Goal: Task Accomplishment & Management: Use online tool/utility

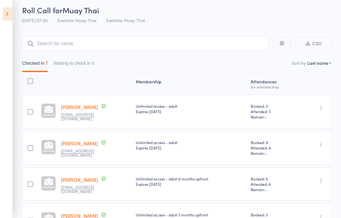
click at [6, 17] on icon at bounding box center [8, 13] width 10 height 13
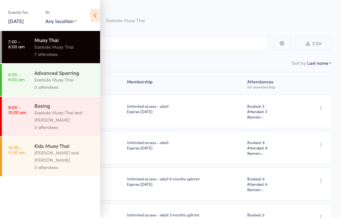
click at [62, 80] on div "Eastside Muay Thai" at bounding box center [64, 79] width 60 height 7
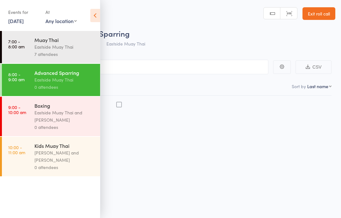
scroll to position [0, 0]
click at [95, 16] on icon at bounding box center [95, 15] width 10 height 13
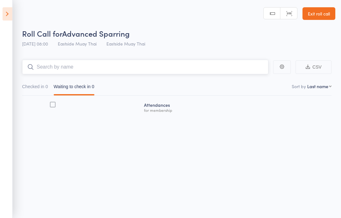
click at [125, 65] on input "search" at bounding box center [145, 67] width 246 height 15
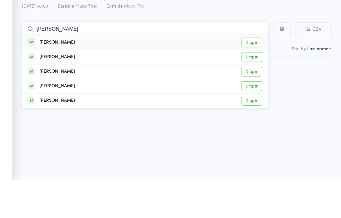
type input "charlie"
click at [248, 76] on link "Drop in" at bounding box center [252, 81] width 21 height 10
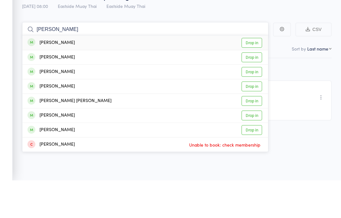
type input "harrison"
click at [249, 76] on link "Drop in" at bounding box center [252, 81] width 21 height 10
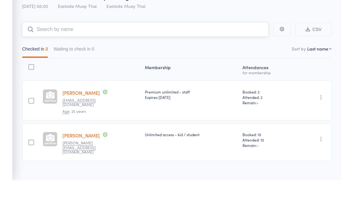
click at [170, 60] on input "search" at bounding box center [145, 67] width 246 height 15
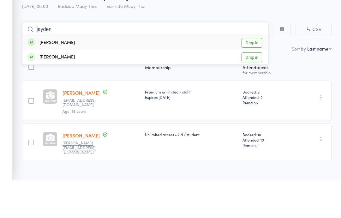
type input "jayden"
click at [253, 76] on link "Drop in" at bounding box center [252, 81] width 21 height 10
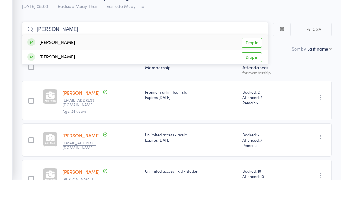
type input "chris m"
click at [82, 73] on div "Chris Mulcahy Drop in" at bounding box center [145, 80] width 246 height 15
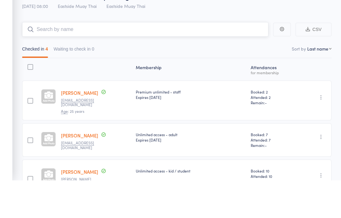
scroll to position [38, 0]
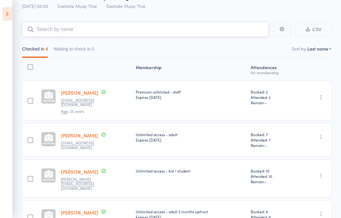
type input "c"
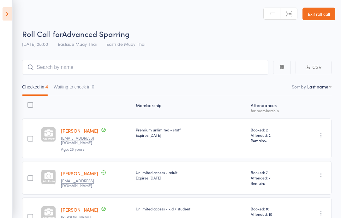
click at [317, 20] on link "Exit roll call" at bounding box center [319, 14] width 33 height 13
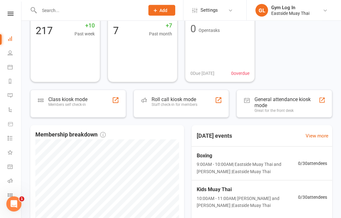
scroll to position [48, 0]
click at [179, 103] on div "Staff check-in for members" at bounding box center [175, 105] width 46 height 4
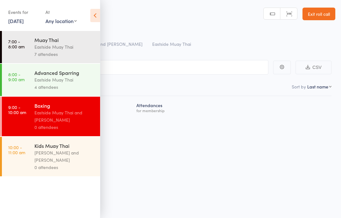
click at [70, 121] on div "Eastside Muay Thai and [PERSON_NAME]" at bounding box center [64, 116] width 60 height 15
click at [236, 72] on input "search" at bounding box center [138, 67] width 259 height 15
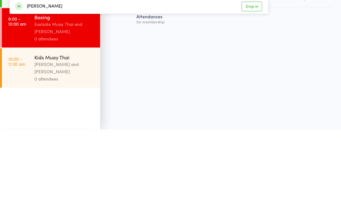
type input "ca"
click at [66, 124] on div "0 attendees" at bounding box center [64, 127] width 60 height 7
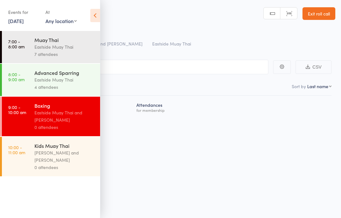
click at [65, 37] on div "Muay Thai" at bounding box center [64, 39] width 60 height 7
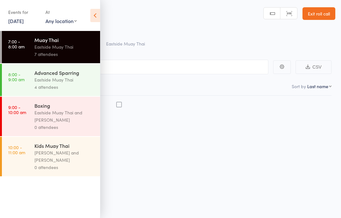
click at [71, 115] on div "Eastside Muay Thai and [PERSON_NAME]" at bounding box center [64, 116] width 60 height 15
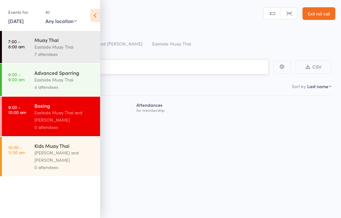
click at [147, 63] on input "search" at bounding box center [138, 67] width 259 height 15
click at [94, 16] on icon at bounding box center [95, 15] width 10 height 13
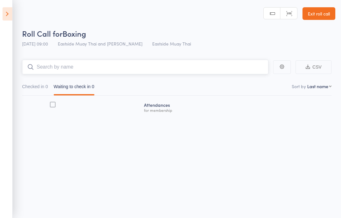
click at [49, 64] on input "search" at bounding box center [145, 67] width 246 height 15
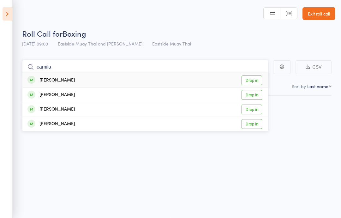
type input "camila"
click at [74, 77] on div "Camilla Hayes Drop in" at bounding box center [145, 80] width 246 height 15
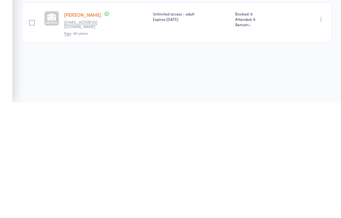
click at [157, 132] on div "Expires [DATE]" at bounding box center [191, 134] width 77 height 5
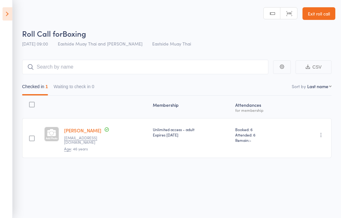
click at [319, 13] on link "Exit roll call" at bounding box center [319, 13] width 33 height 13
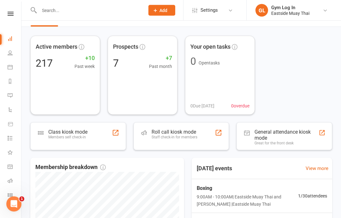
scroll to position [16, 0]
click at [169, 134] on div "Roll call kiosk mode" at bounding box center [175, 132] width 46 height 6
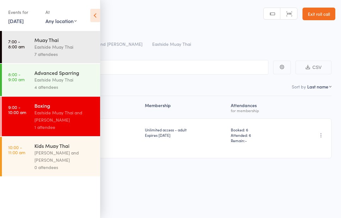
click at [54, 115] on div "Eastside Muay Thai and [PERSON_NAME]" at bounding box center [64, 116] width 60 height 15
click at [144, 58] on main "CSV Checked in 1 Waiting to check in 0 Sort by Last name First name Last name B…" at bounding box center [170, 119] width 341 height 136
click at [137, 56] on main "CSV Checked in 1 Waiting to check in 0 Sort by Last name First name Last name B…" at bounding box center [170, 119] width 341 height 136
click at [162, 63] on input "search" at bounding box center [138, 67] width 259 height 15
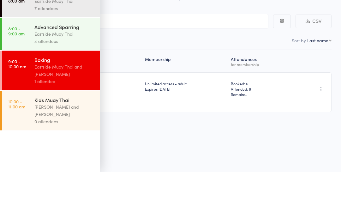
click at [70, 102] on div "Boxing" at bounding box center [64, 105] width 60 height 7
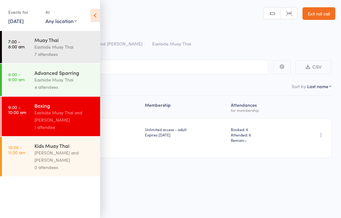
click at [143, 23] on header "Roll Call for Boxing 13 Sep 09:00 Eastside Muay Thai and Harrison Kaissis Easts…" at bounding box center [170, 25] width 341 height 51
click at [149, 60] on input "search" at bounding box center [138, 67] width 259 height 15
click at [152, 60] on input "search" at bounding box center [138, 67] width 259 height 15
click at [157, 63] on input "search" at bounding box center [138, 67] width 259 height 15
click at [167, 73] on input "search" at bounding box center [138, 67] width 259 height 15
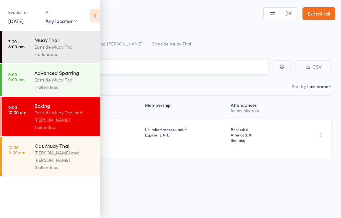
click at [178, 64] on input "search" at bounding box center [138, 67] width 259 height 15
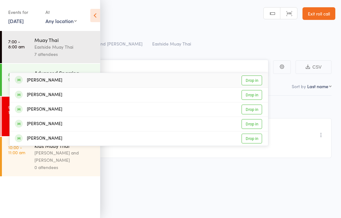
type input "stepha"
click at [45, 84] on div "Stephane Blaise Drop in" at bounding box center [139, 80] width 258 height 15
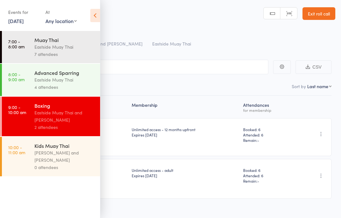
click at [97, 15] on icon at bounding box center [95, 15] width 10 height 13
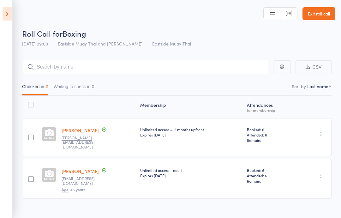
click at [326, 10] on link "Exit roll call" at bounding box center [319, 13] width 33 height 13
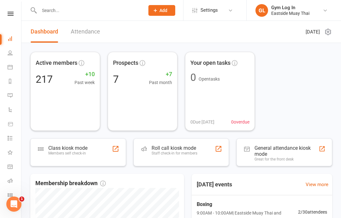
click at [163, 152] on div "Staff check-in for members" at bounding box center [175, 153] width 46 height 4
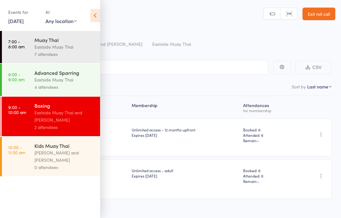
click at [184, 70] on input "search" at bounding box center [138, 67] width 259 height 15
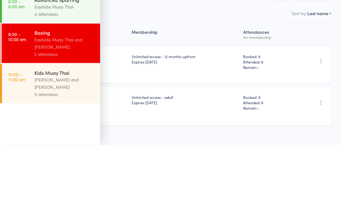
click at [75, 109] on div "Eastside Muay Thai and [PERSON_NAME]" at bounding box center [64, 116] width 60 height 15
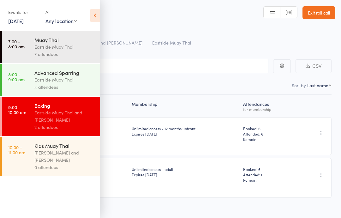
click at [192, 55] on main "CSV Checked in 2 Waiting to check in 0 Sort by Last name First name Last name B…" at bounding box center [170, 137] width 341 height 177
click at [243, 62] on input "search" at bounding box center [138, 66] width 259 height 15
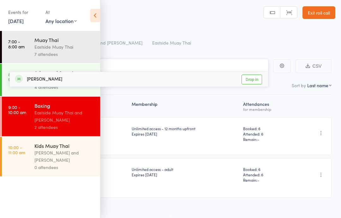
type input "w"
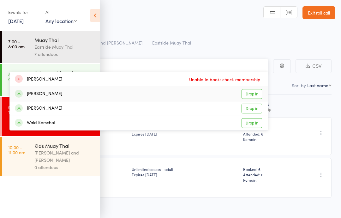
type input "[PERSON_NAME]"
click at [61, 94] on div "[PERSON_NAME]" at bounding box center [38, 93] width 47 height 7
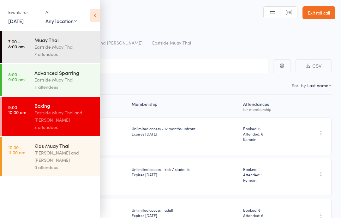
click at [80, 111] on div "Eastside Muay Thai and [PERSON_NAME]" at bounding box center [64, 116] width 60 height 15
click at [155, 66] on input "search" at bounding box center [138, 66] width 259 height 15
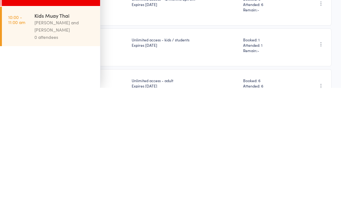
scroll to position [0, 0]
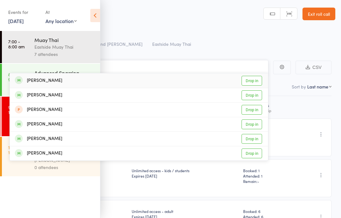
type input "[PERSON_NAME]"
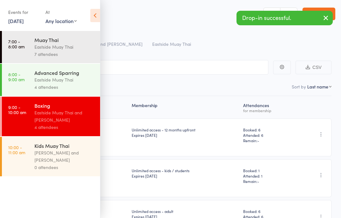
click at [275, 36] on div "Roll Call for Boxing" at bounding box center [178, 33] width 313 height 10
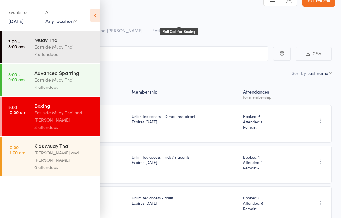
scroll to position [39, 0]
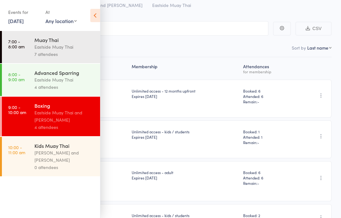
click at [91, 15] on icon at bounding box center [95, 15] width 10 height 13
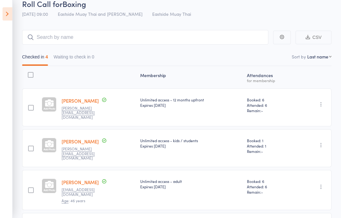
scroll to position [25, 0]
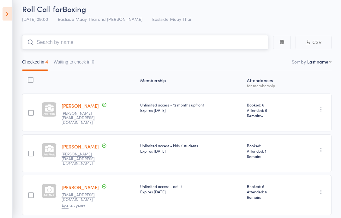
click at [206, 39] on input "search" at bounding box center [145, 42] width 246 height 15
type input "lali"
click at [161, 55] on div "Lali Cares Drop in" at bounding box center [145, 55] width 246 height 15
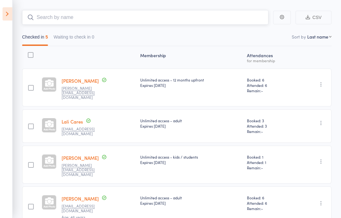
scroll to position [46, 0]
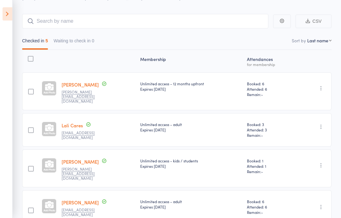
click at [10, 15] on icon at bounding box center [8, 13] width 10 height 13
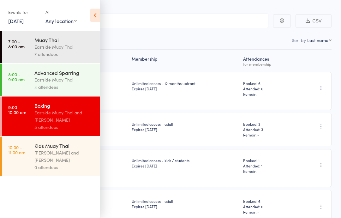
click at [74, 83] on div "Eastside Muay Thai" at bounding box center [64, 79] width 60 height 7
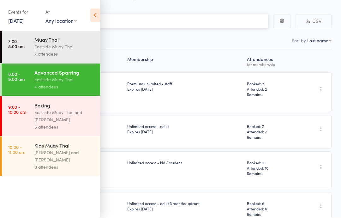
scroll to position [71, 0]
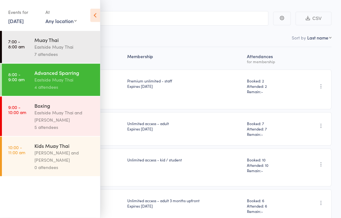
click at [97, 14] on icon at bounding box center [95, 15] width 10 height 13
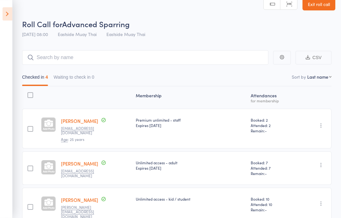
scroll to position [0, 0]
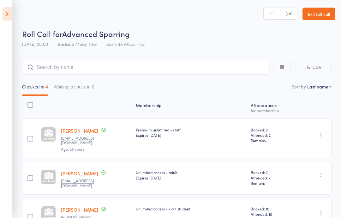
click at [5, 15] on icon at bounding box center [8, 13] width 10 height 13
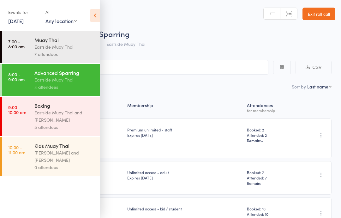
click at [68, 86] on div "4 attendees" at bounding box center [64, 86] width 60 height 7
click at [77, 124] on div "Eastside Muay Thai and [PERSON_NAME]" at bounding box center [64, 116] width 60 height 15
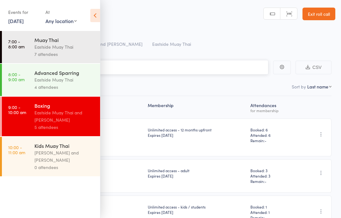
click at [149, 70] on input "search" at bounding box center [138, 67] width 259 height 15
click at [95, 11] on icon at bounding box center [95, 15] width 10 height 13
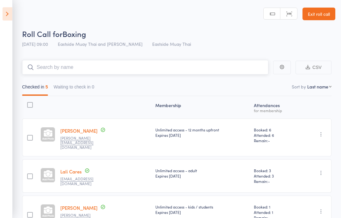
click at [167, 70] on input "search" at bounding box center [145, 67] width 246 height 15
